Goal: Transaction & Acquisition: Obtain resource

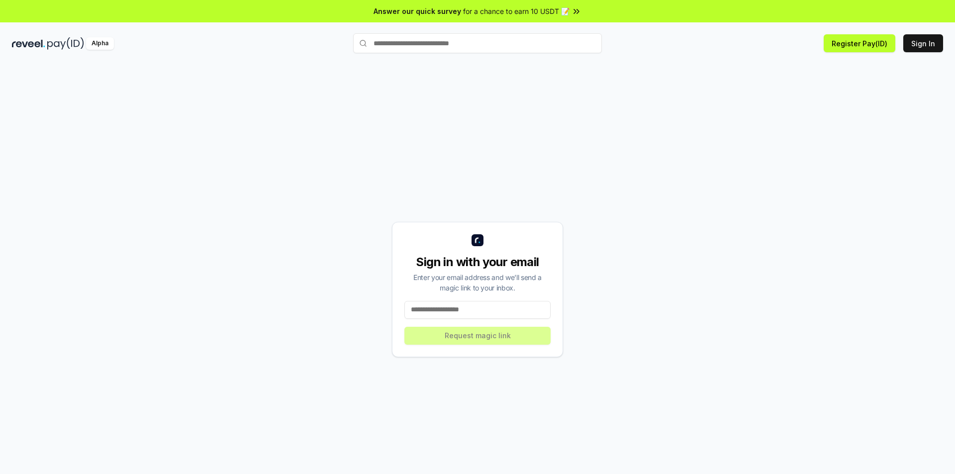
click at [530, 304] on input at bounding box center [477, 310] width 146 height 18
click at [500, 309] on input at bounding box center [477, 310] width 146 height 18
type input "**********"
click at [458, 340] on button "Request magic link" at bounding box center [477, 336] width 146 height 18
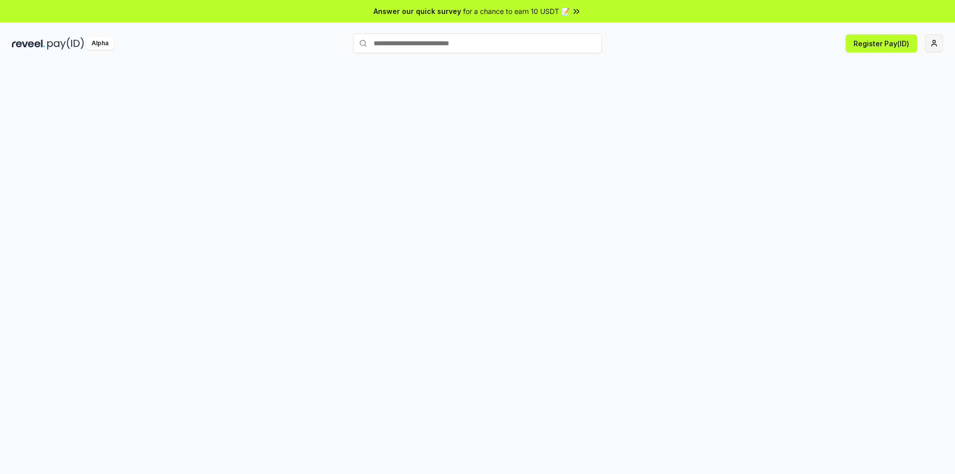
click at [934, 46] on html "Answer our quick survey for a chance to earn 10 USDT 📝 Alpha Register Pay(ID)" at bounding box center [477, 237] width 955 height 474
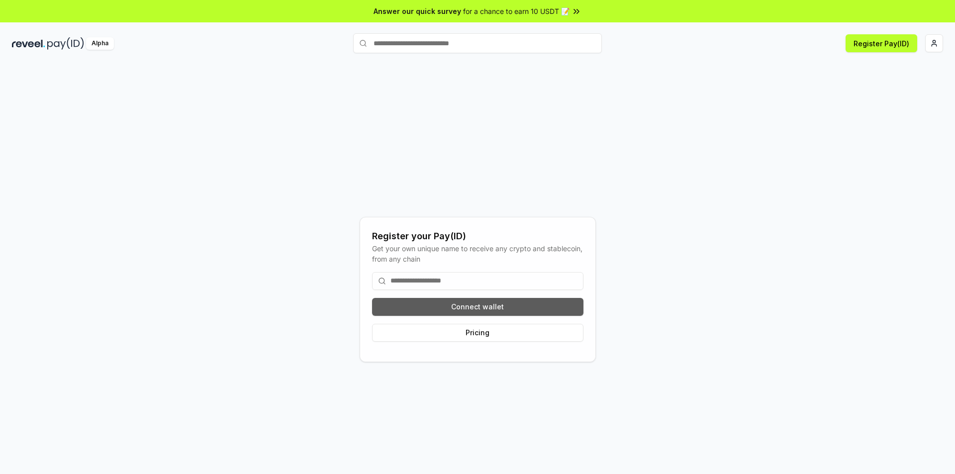
click at [538, 301] on button "Connect wallet" at bounding box center [477, 307] width 211 height 18
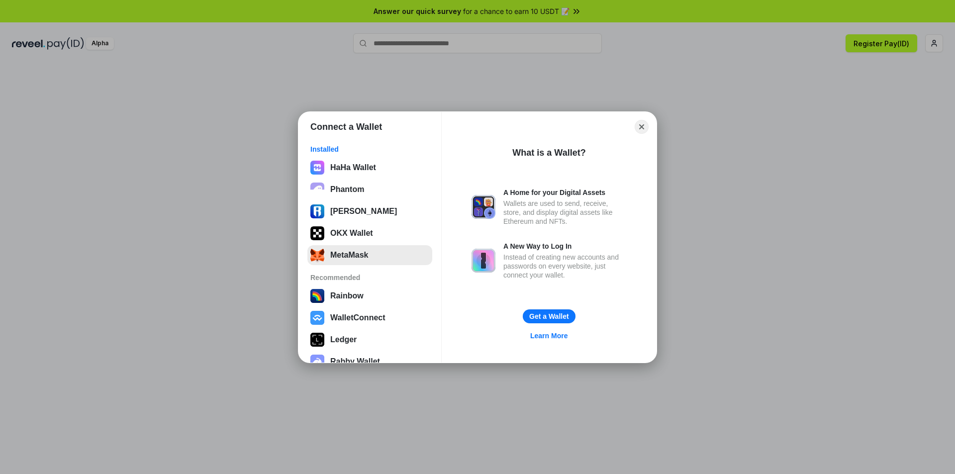
click at [347, 257] on button "MetaMask" at bounding box center [369, 255] width 125 height 20
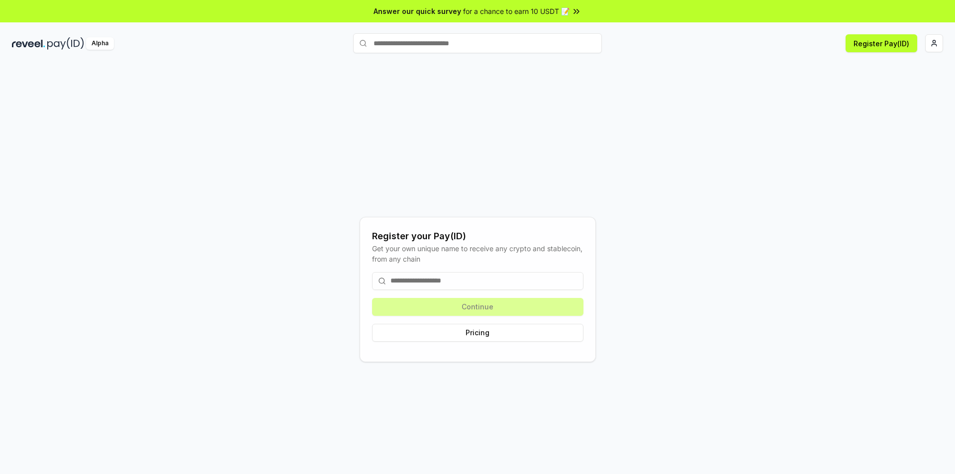
click at [769, 86] on div "Register your Pay(ID) Get your own unique name to receive any crypto and stable…" at bounding box center [477, 289] width 931 height 426
click at [526, 314] on div "Continue Pricing" at bounding box center [477, 307] width 211 height 86
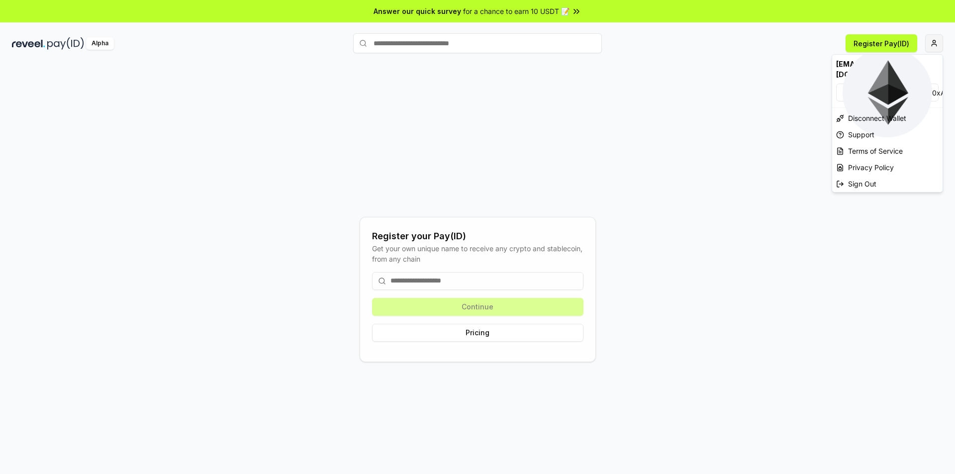
click at [932, 39] on html "Answer our quick survey for a chance to earn 10 USDT 📝 Alpha Register Pay(ID) R…" at bounding box center [477, 237] width 955 height 474
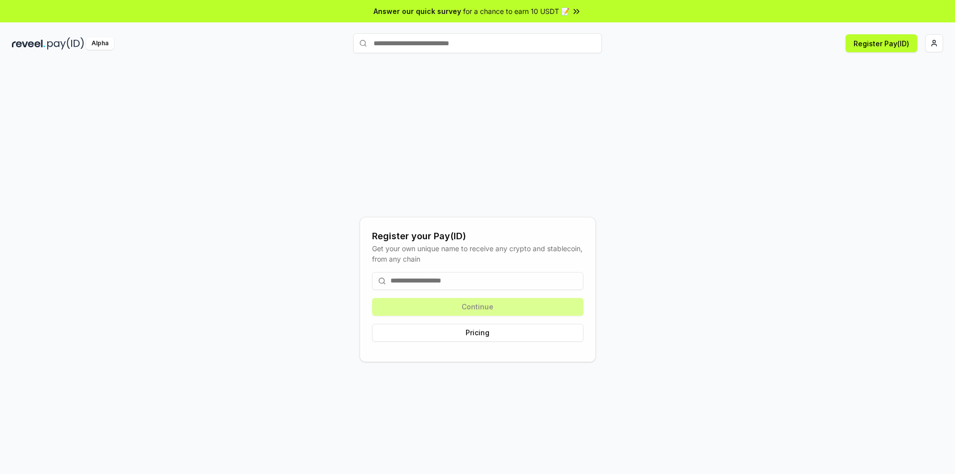
click at [575, 13] on icon at bounding box center [577, 11] width 10 height 10
click at [91, 42] on div "Alpha" at bounding box center [100, 43] width 28 height 12
click at [55, 43] on img at bounding box center [65, 43] width 37 height 12
click at [889, 50] on button "Register Pay(ID)" at bounding box center [882, 43] width 72 height 18
click at [508, 324] on button "Pricing" at bounding box center [477, 333] width 211 height 18
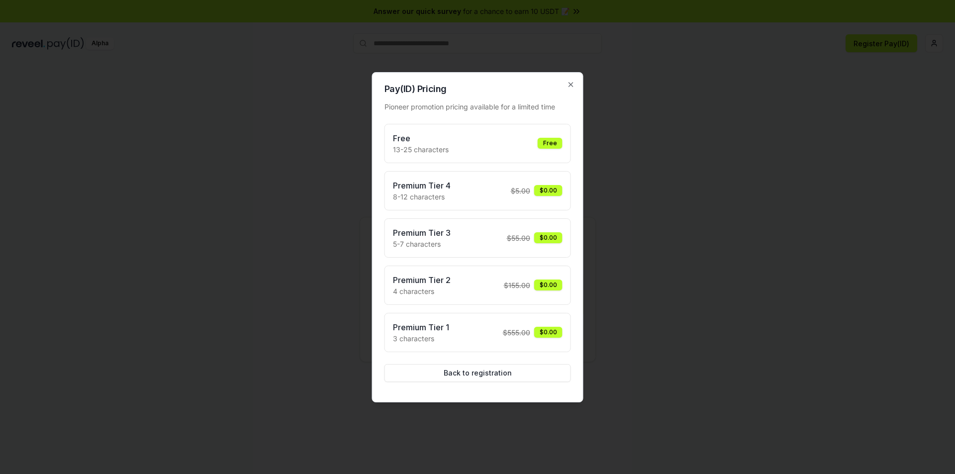
click at [451, 138] on div "Free 13-25 characters Free" at bounding box center [478, 143] width 170 height 22
click at [451, 155] on div "Free 13-25 characters Free" at bounding box center [478, 143] width 187 height 39
click at [489, 373] on button "Back to registration" at bounding box center [478, 373] width 187 height 18
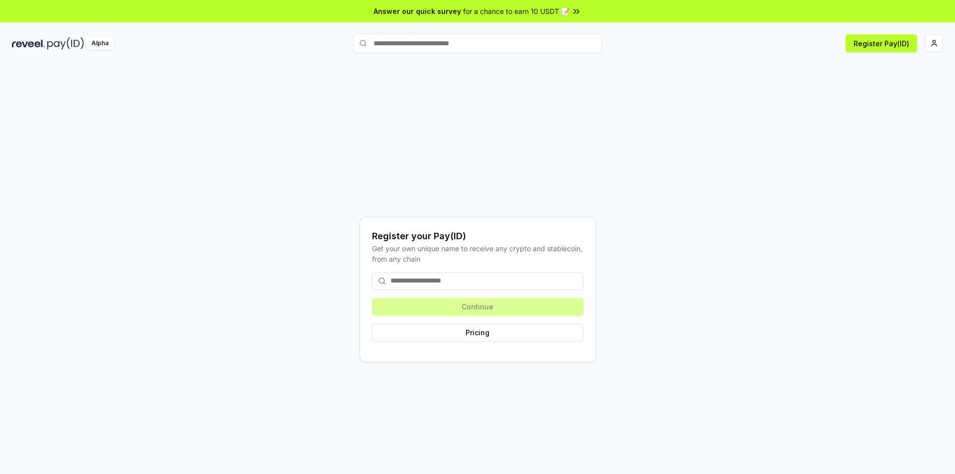
click at [493, 280] on input at bounding box center [477, 281] width 211 height 18
click at [935, 41] on html "Answer our quick survey for a chance to earn 10 USDT 📝 Alpha Register Pay(ID) R…" at bounding box center [477, 237] width 955 height 474
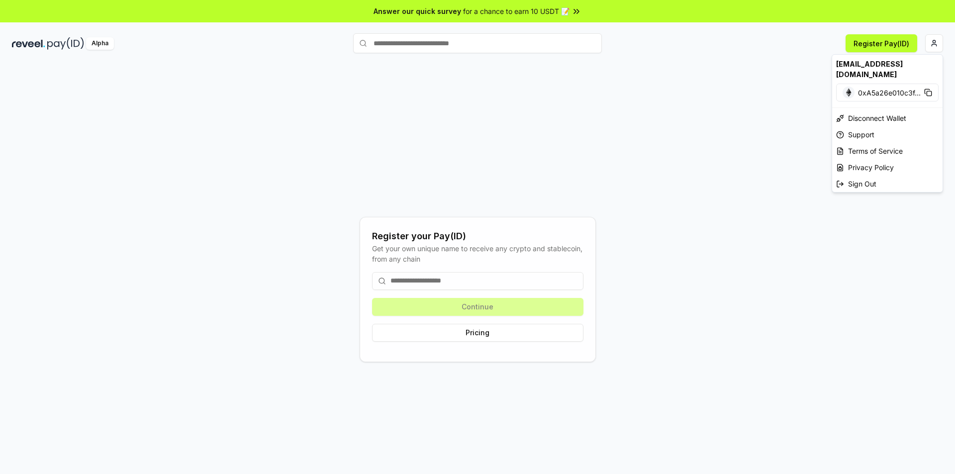
click at [737, 90] on html "Answer our quick survey for a chance to earn 10 USDT 📝 Alpha Register Pay(ID) R…" at bounding box center [477, 237] width 955 height 474
